Goal: Information Seeking & Learning: Understand process/instructions

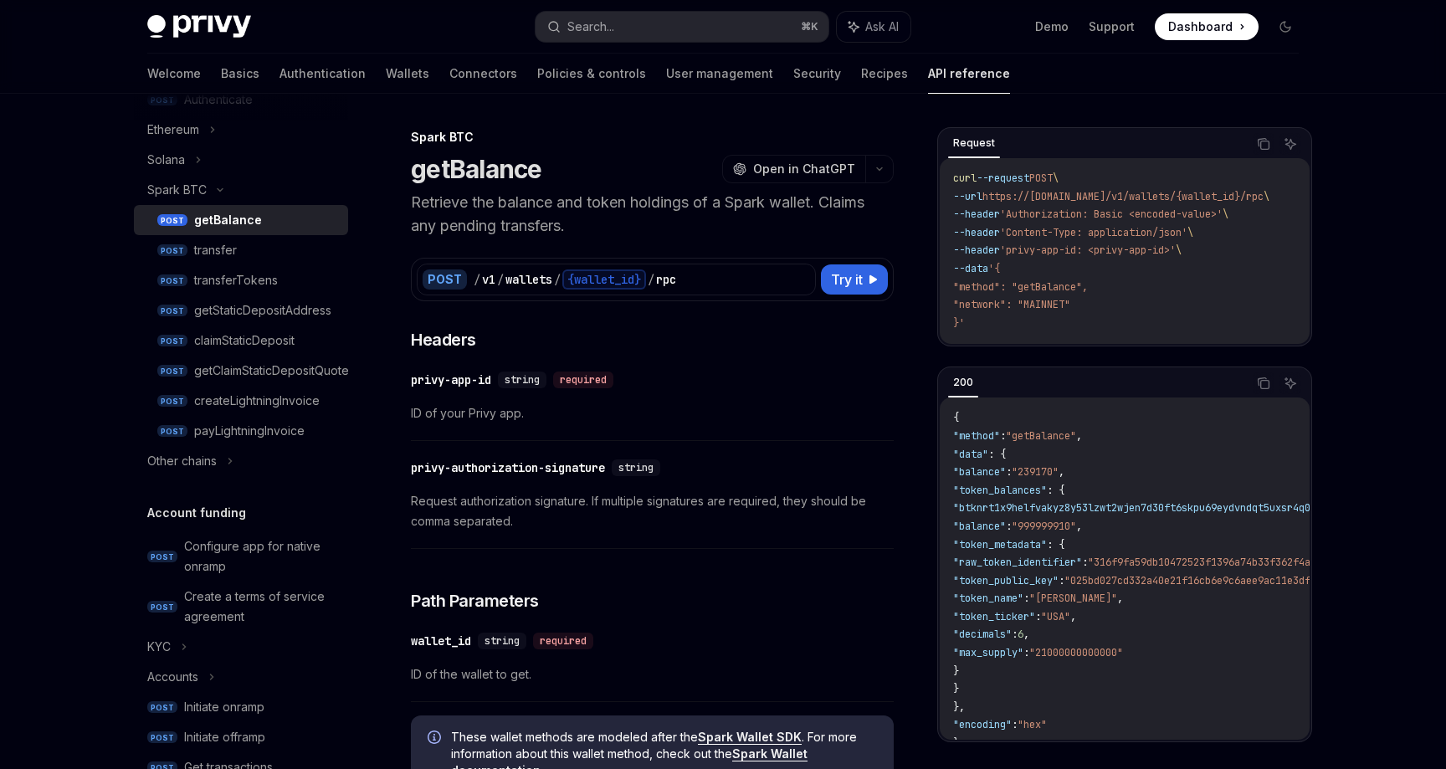
scroll to position [452, 0]
click at [229, 225] on div "getBalance" at bounding box center [228, 219] width 68 height 20
click at [187, 192] on div "Spark BTC" at bounding box center [176, 189] width 59 height 20
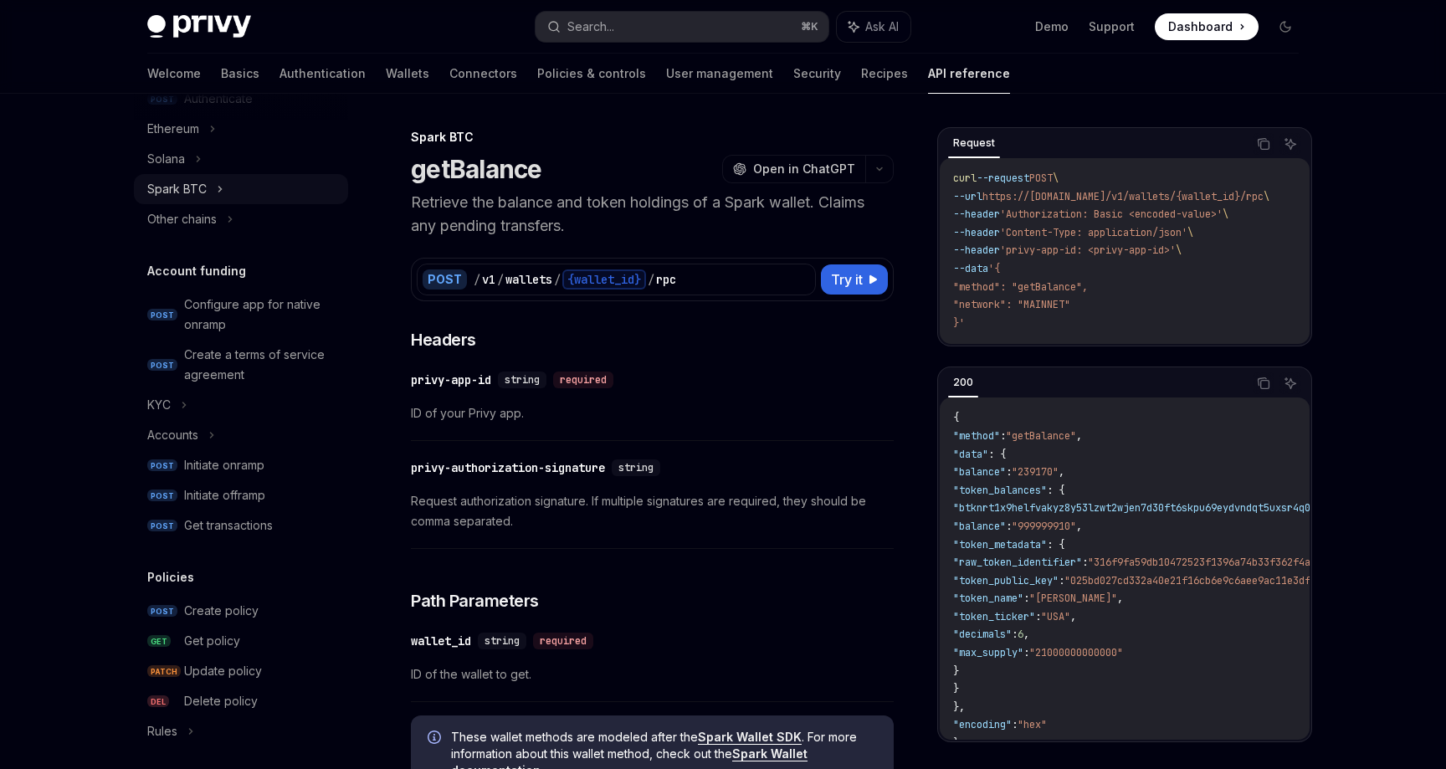
click at [187, 192] on div "Spark BTC" at bounding box center [176, 189] width 59 height 20
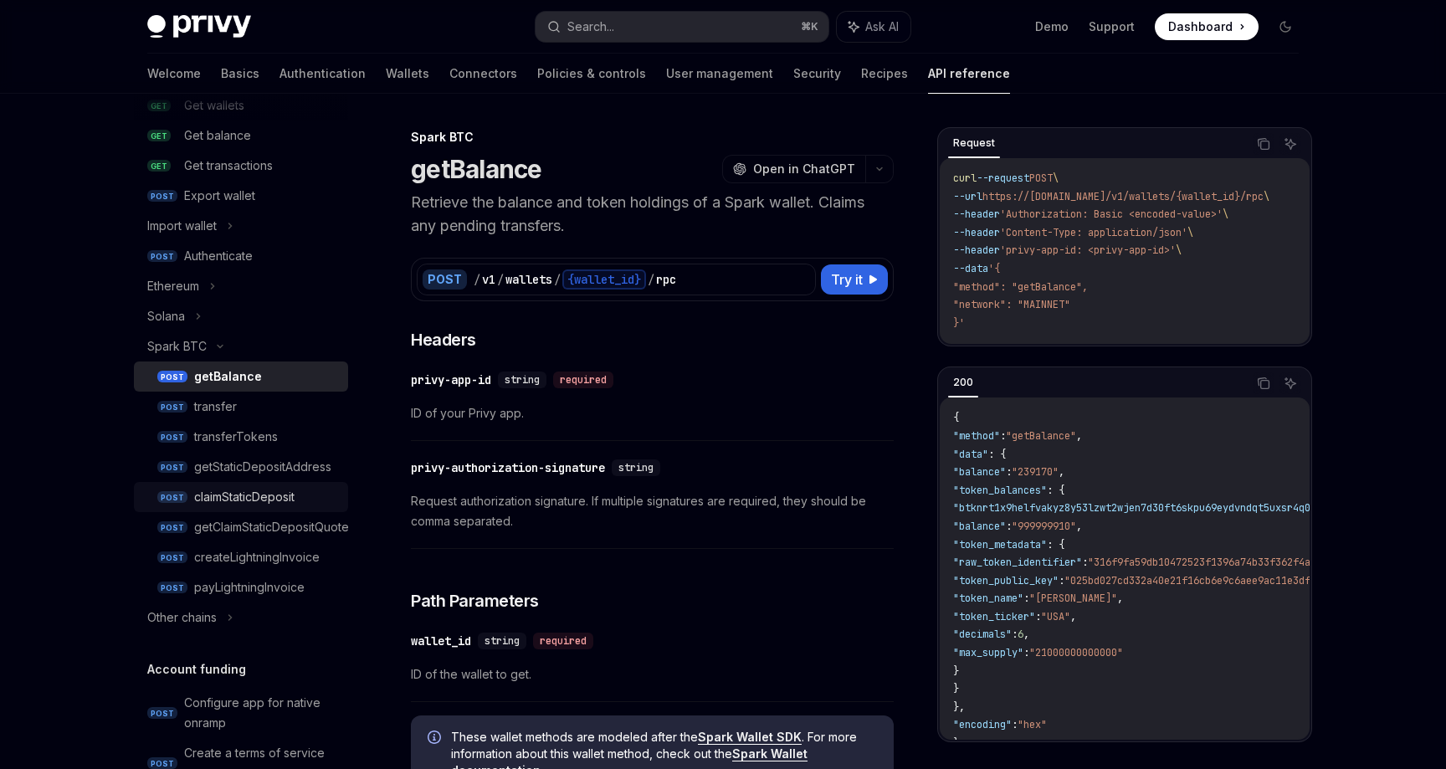
scroll to position [528, 0]
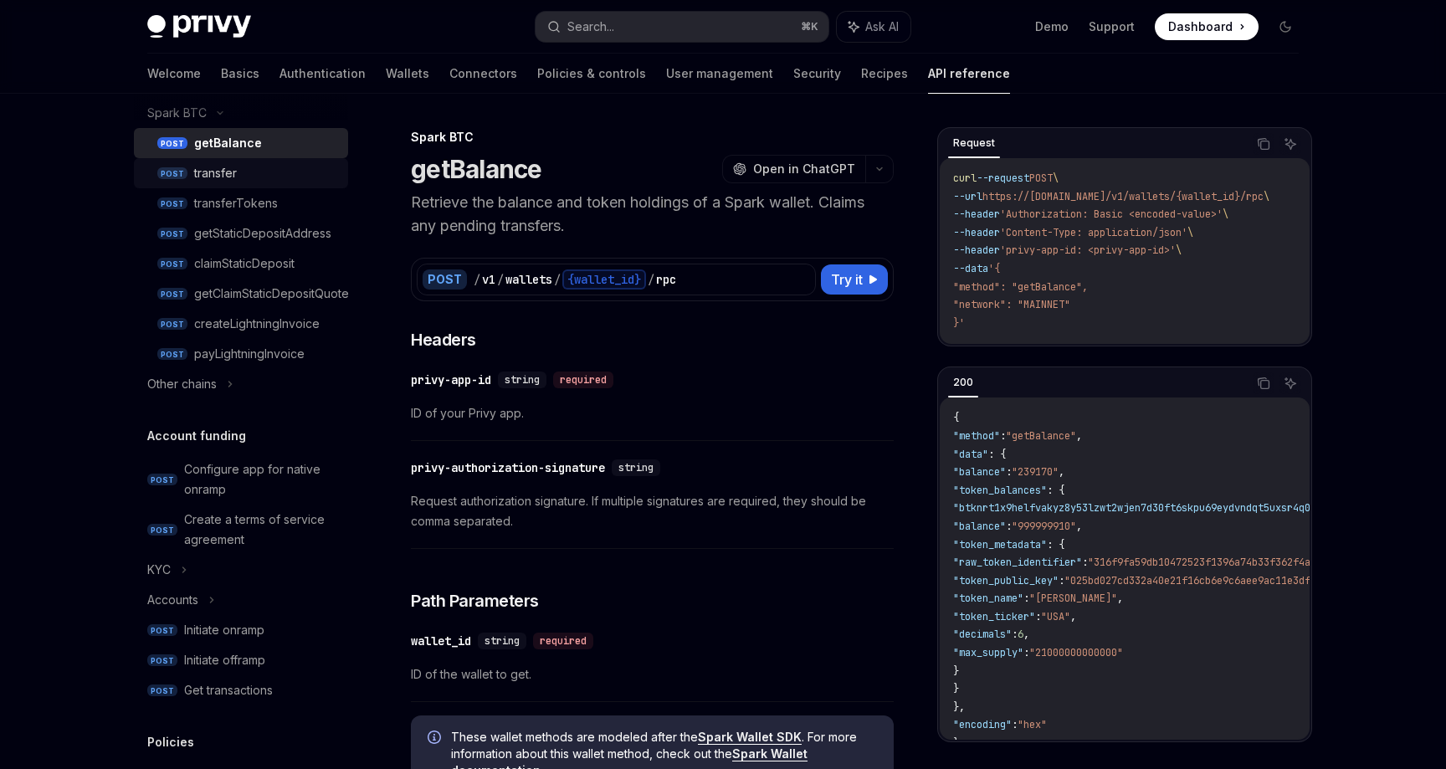
click at [249, 180] on div "transfer" at bounding box center [266, 173] width 144 height 20
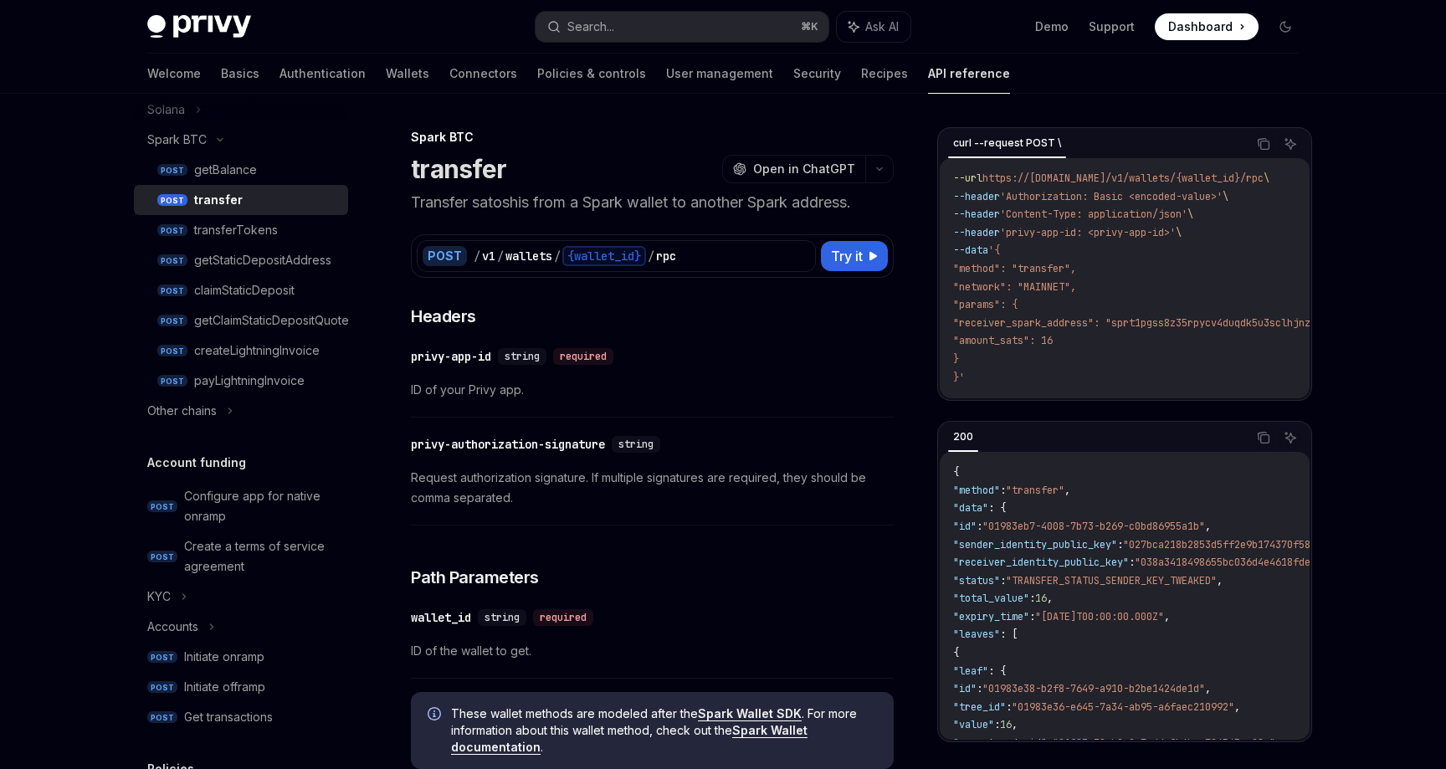
scroll to position [552, 0]
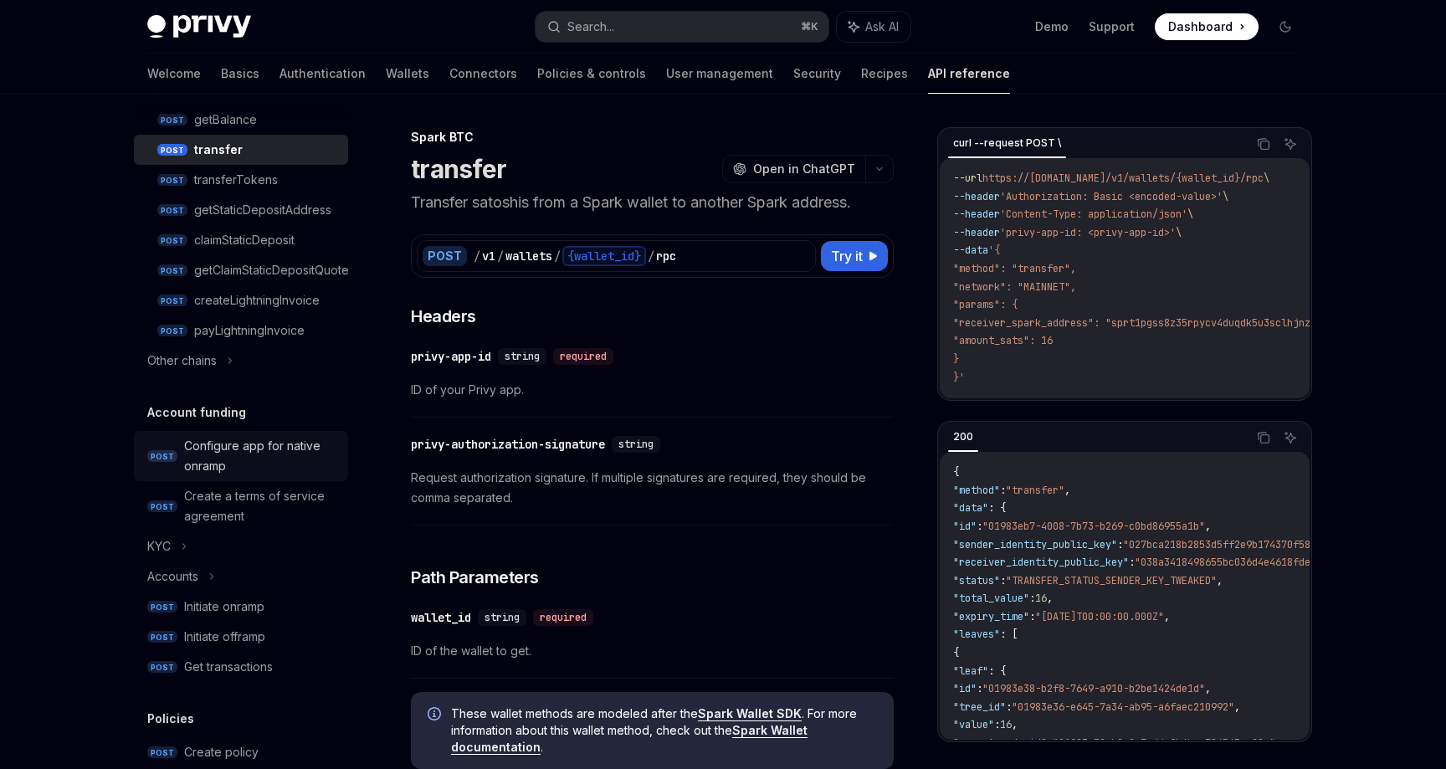
click at [242, 444] on div "Configure app for native onramp" at bounding box center [261, 456] width 154 height 40
type textarea "*"
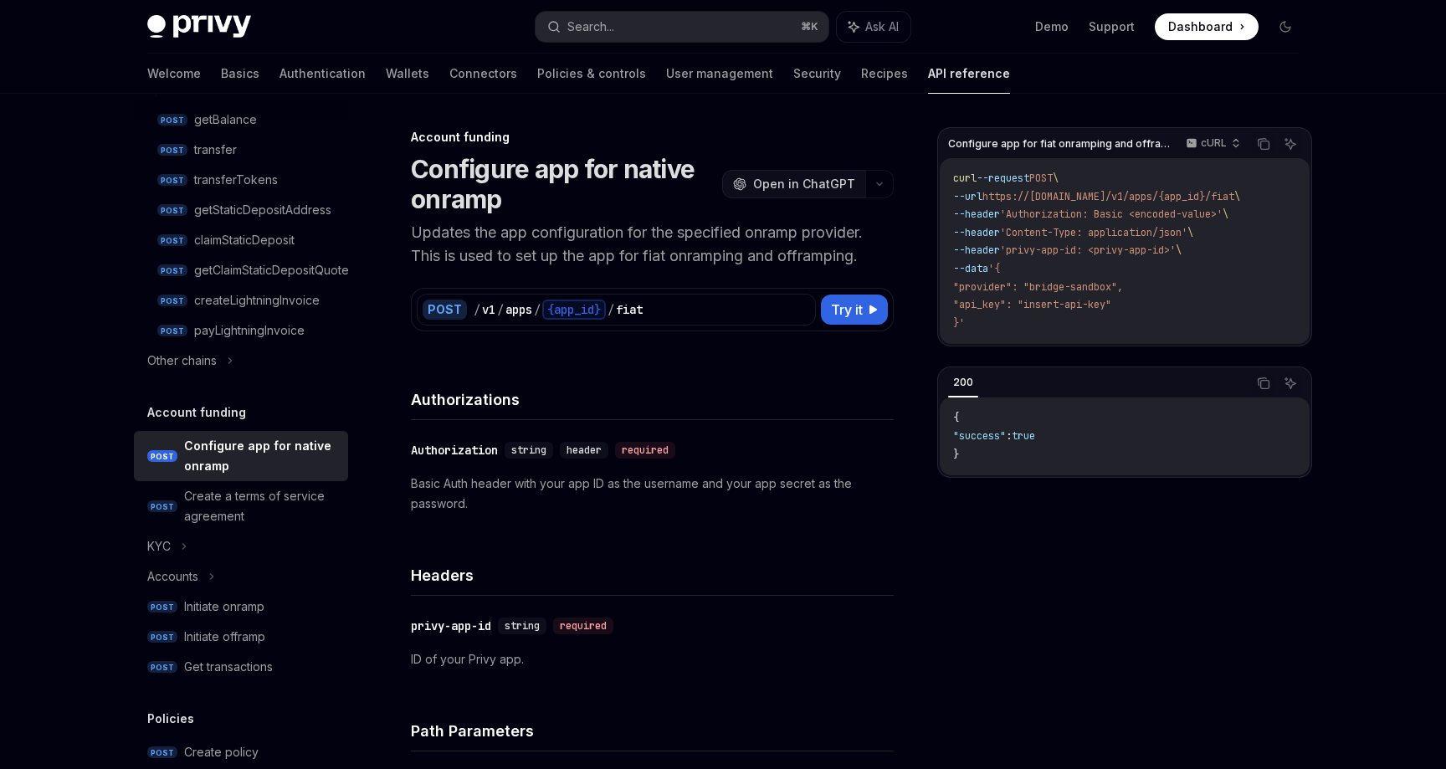
click at [799, 181] on span "Open in ChatGPT" at bounding box center [804, 184] width 102 height 17
